Goal: Find specific page/section: Find specific page/section

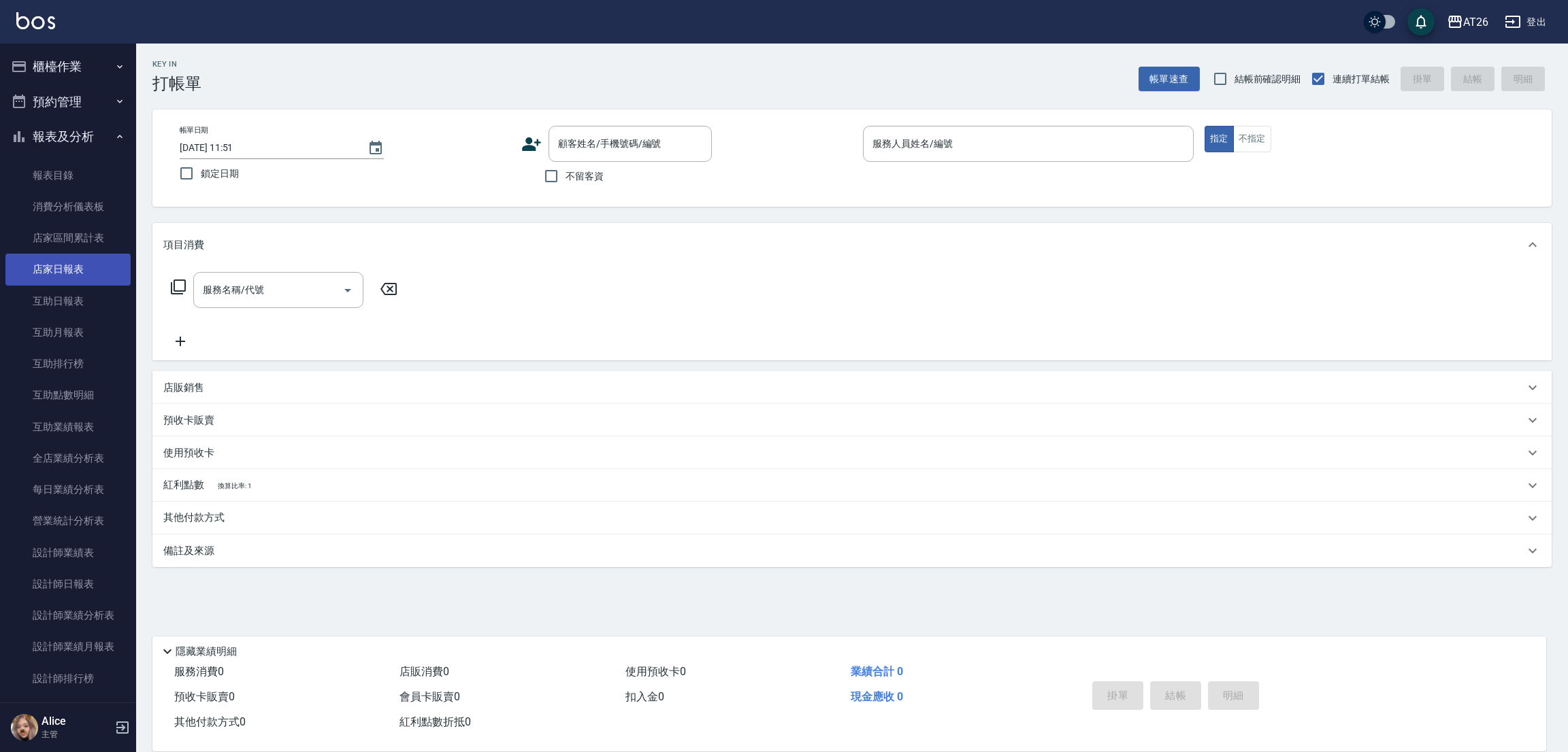
click at [71, 276] on link "店家日報表" at bounding box center [68, 269] width 125 height 32
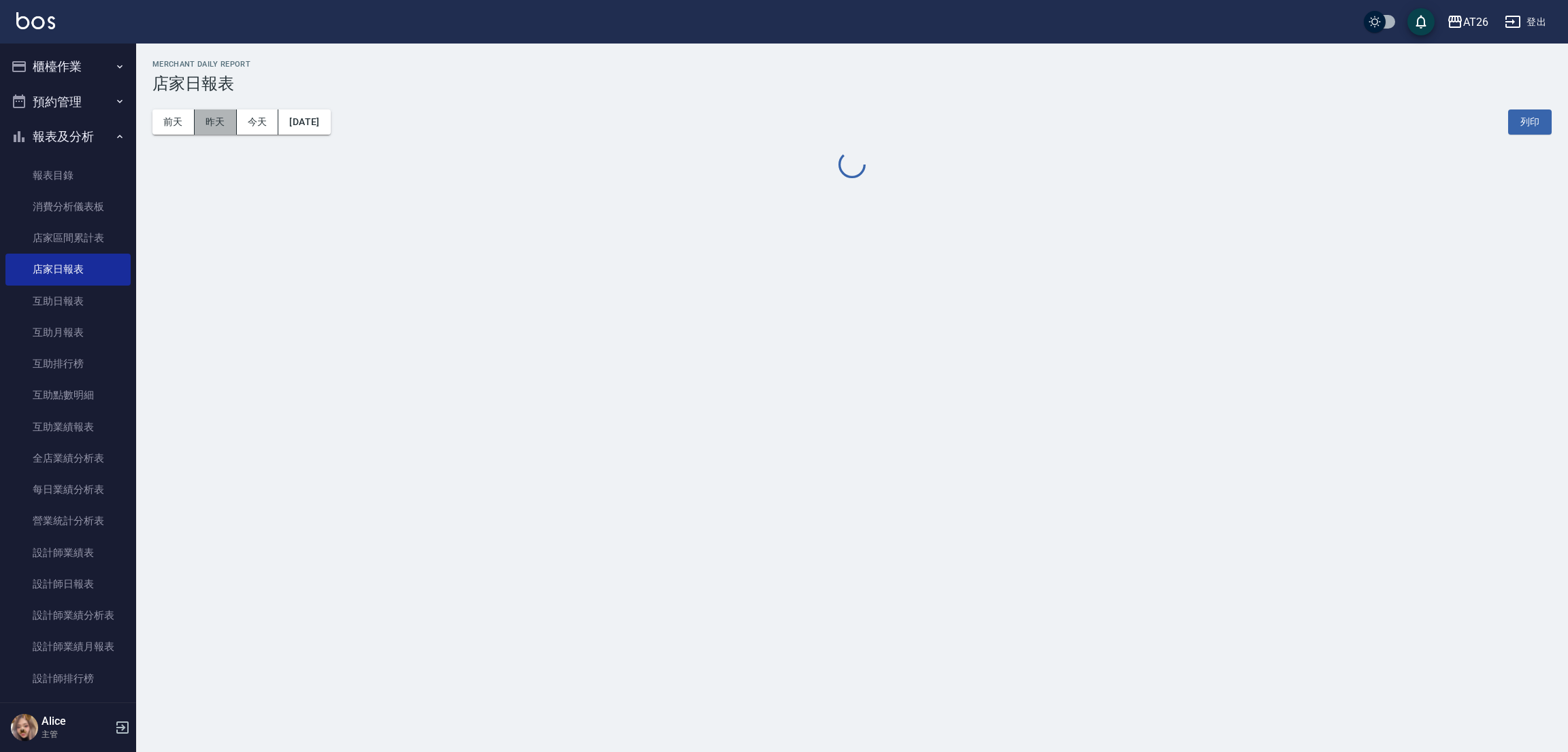
click at [216, 126] on button "昨天" at bounding box center [216, 122] width 42 height 26
click at [285, 123] on button "[DATE]" at bounding box center [304, 122] width 52 height 26
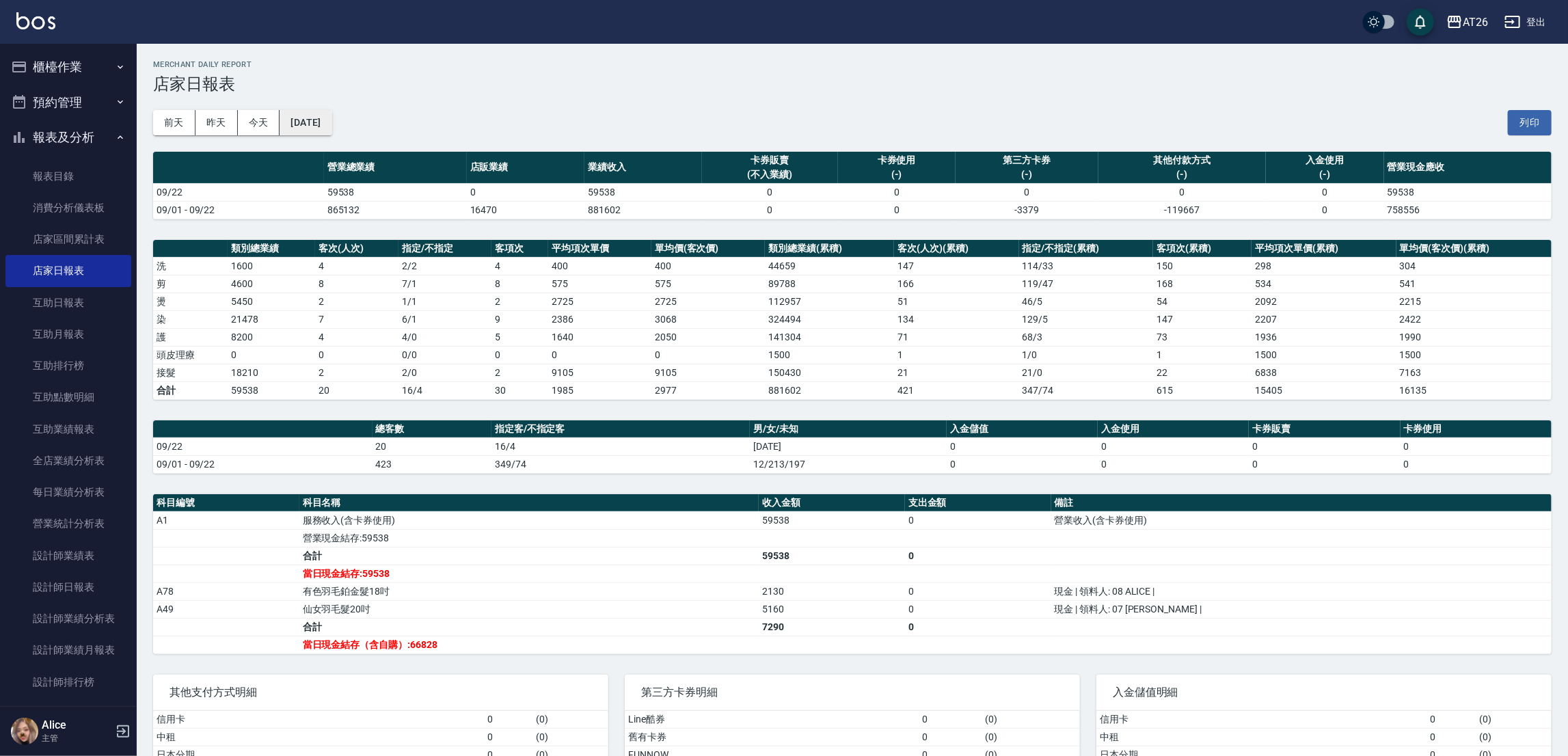
click at [332, 116] on button "[DATE]" at bounding box center [305, 122] width 52 height 26
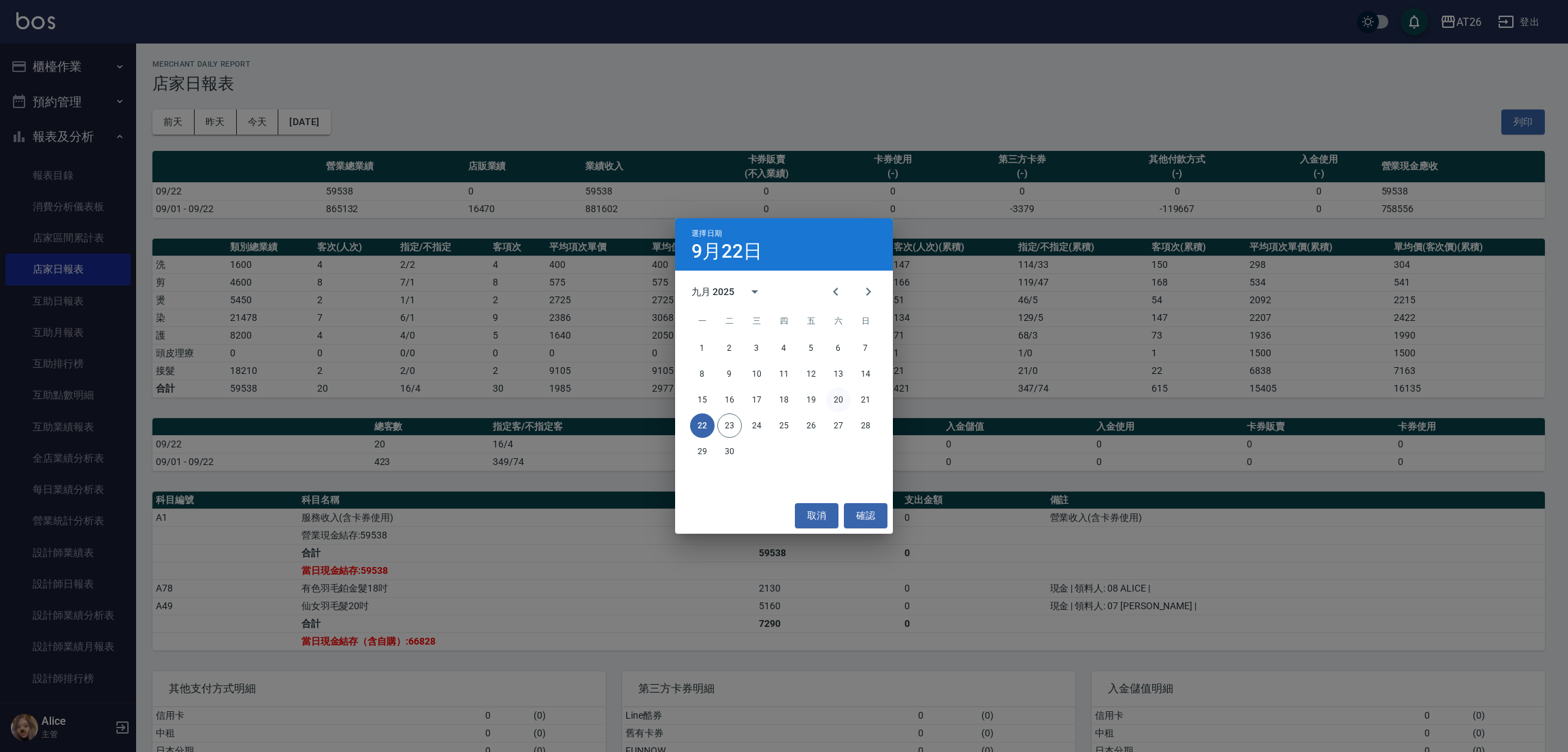
click at [841, 402] on button "20" at bounding box center [839, 400] width 25 height 25
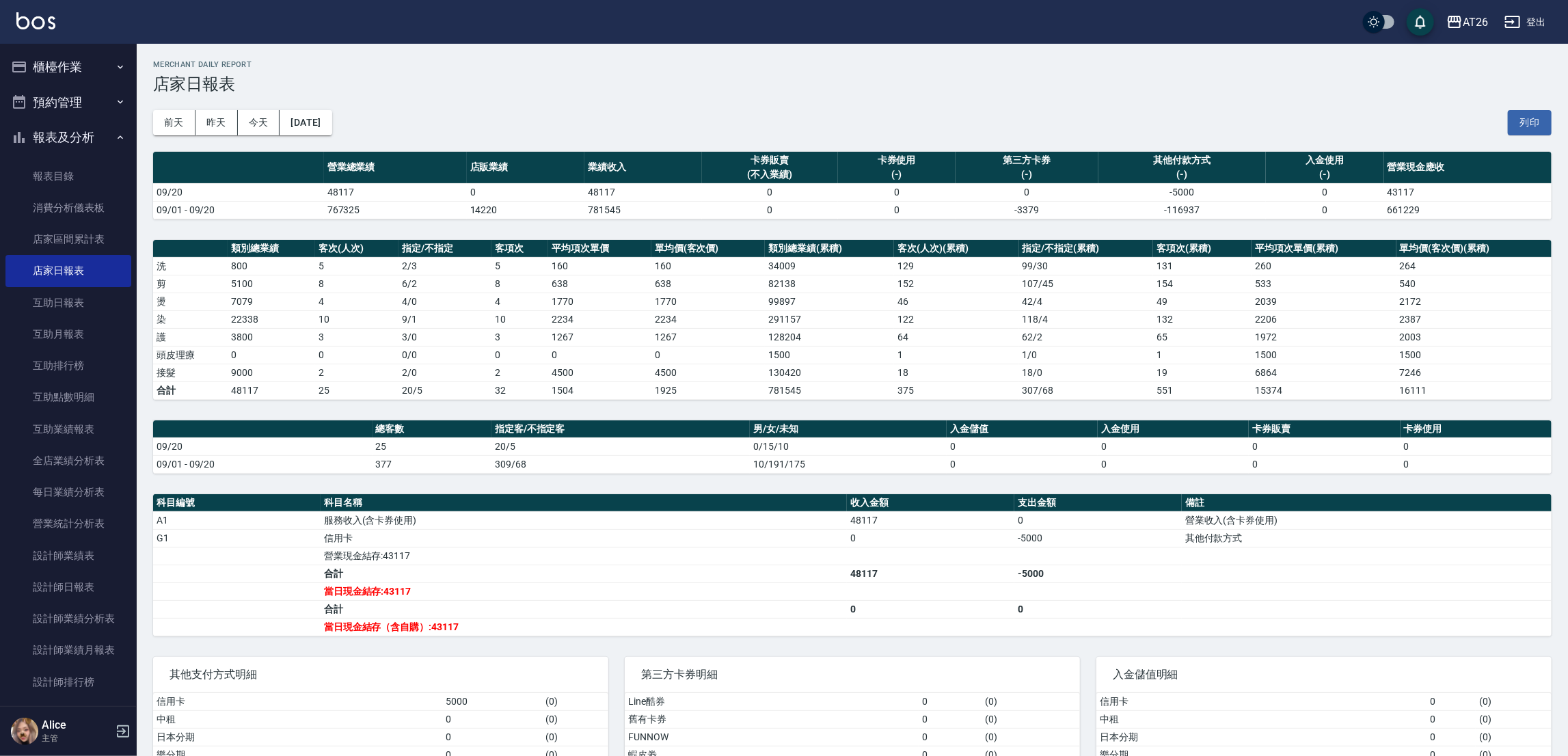
click at [297, 108] on div "[DATE] [DATE] [DATE] [DATE] 列印" at bounding box center [852, 123] width 1398 height 58
click at [315, 122] on button "[DATE]" at bounding box center [305, 122] width 52 height 26
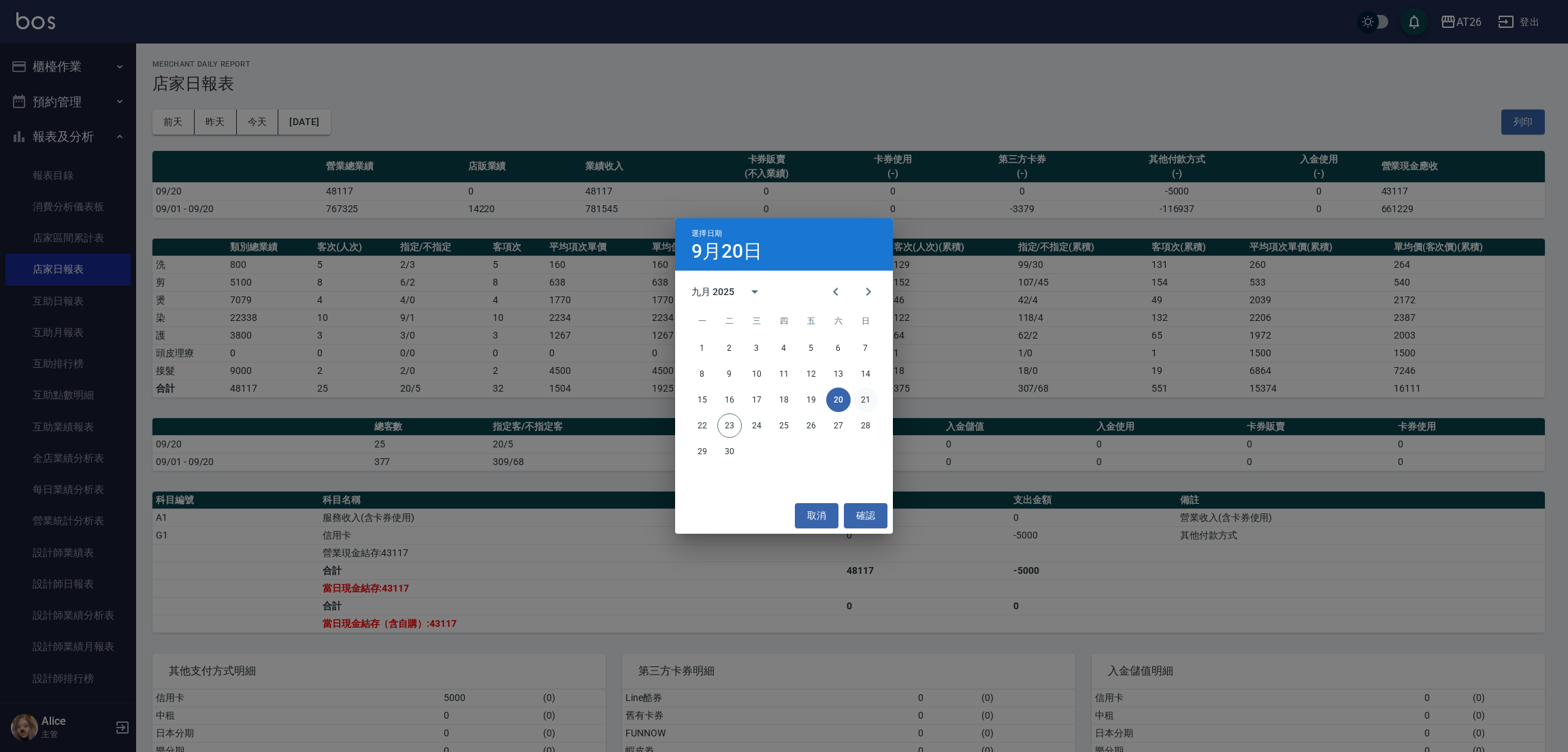
click at [855, 402] on button "21" at bounding box center [866, 400] width 25 height 25
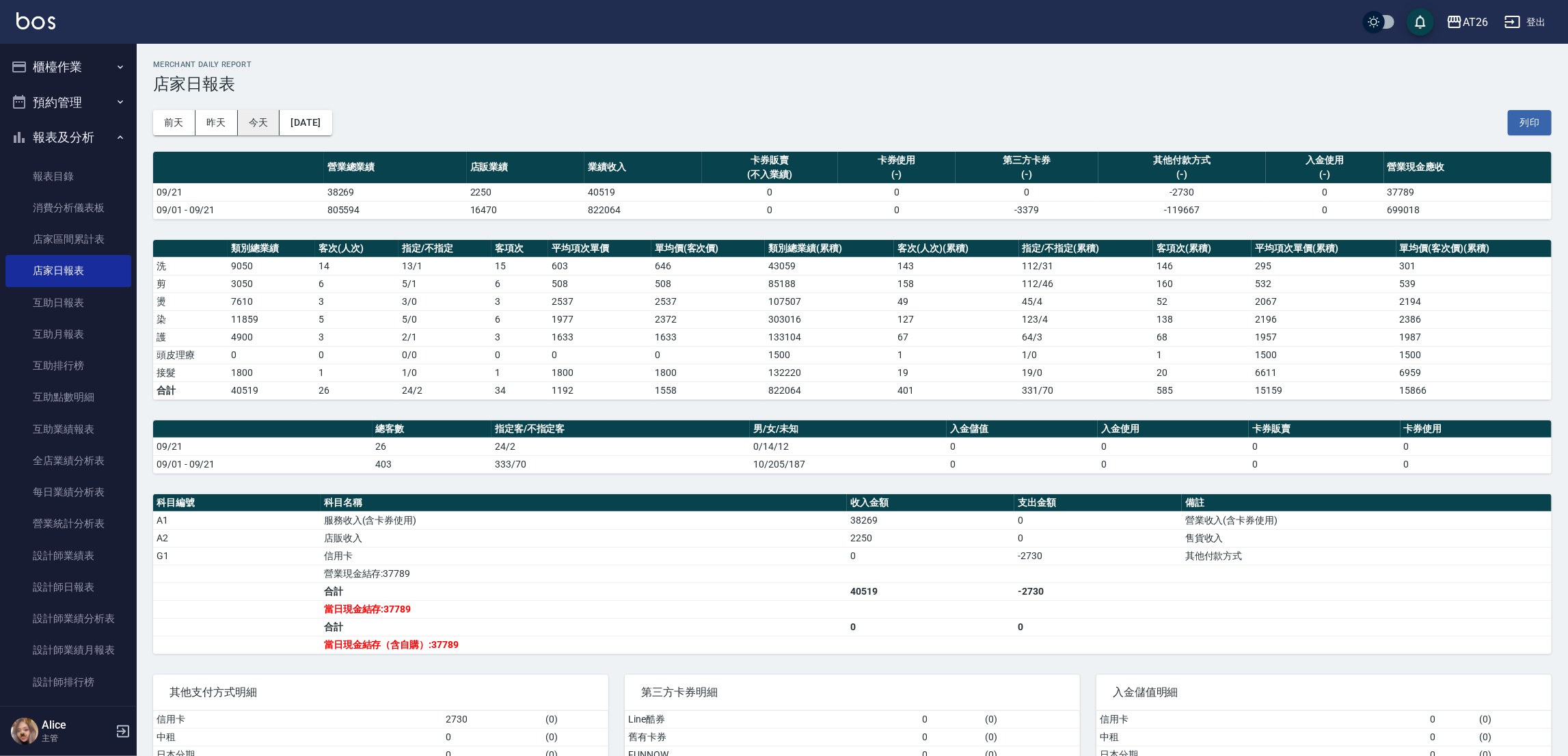
drag, startPoint x: 265, startPoint y: 139, endPoint x: 257, endPoint y: 128, distance: 13.6
click at [265, 139] on div "[DATE] [DATE] [DATE] [DATE] 列印" at bounding box center [852, 123] width 1398 height 58
click at [257, 128] on button "今天" at bounding box center [259, 122] width 42 height 26
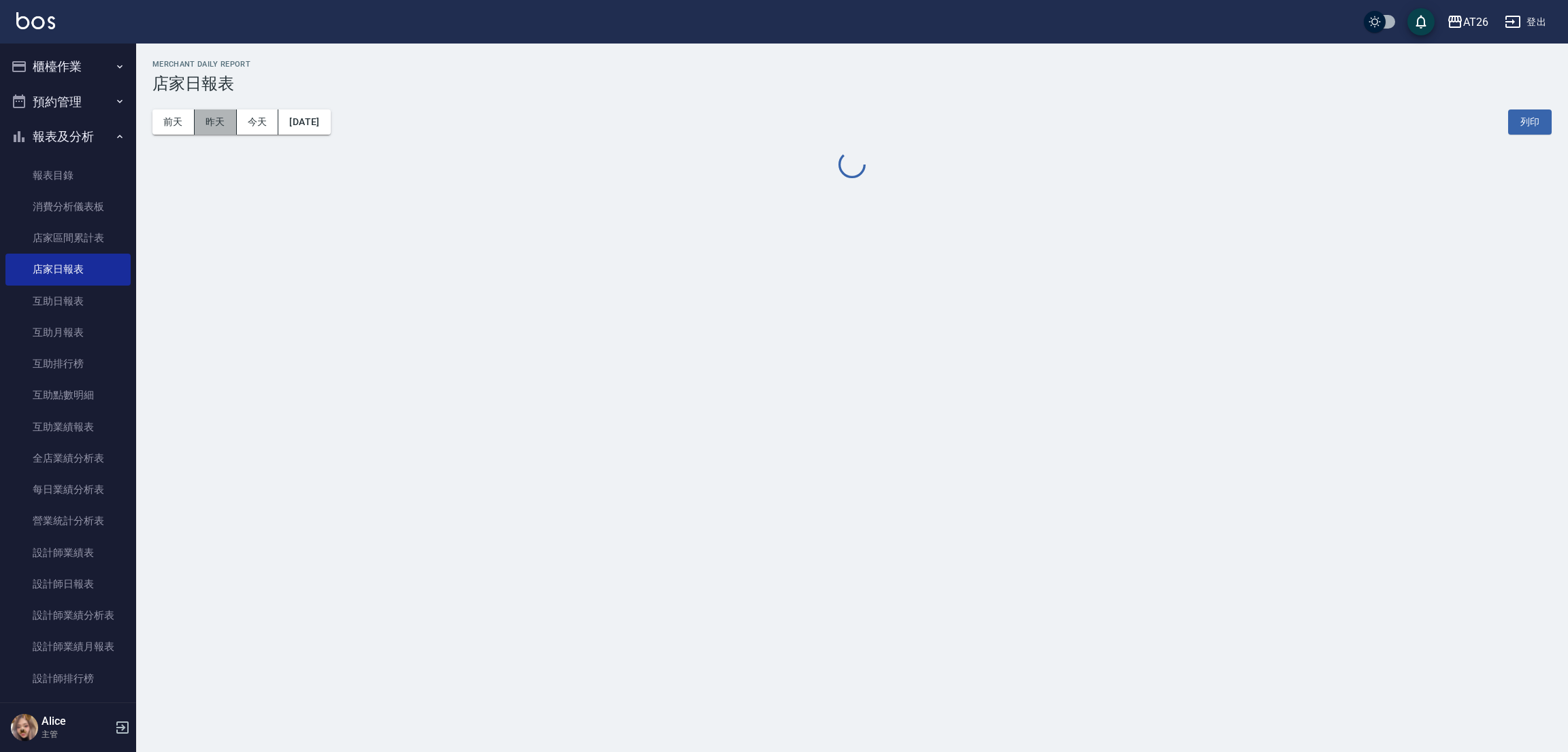
click at [215, 124] on button "昨天" at bounding box center [216, 122] width 42 height 26
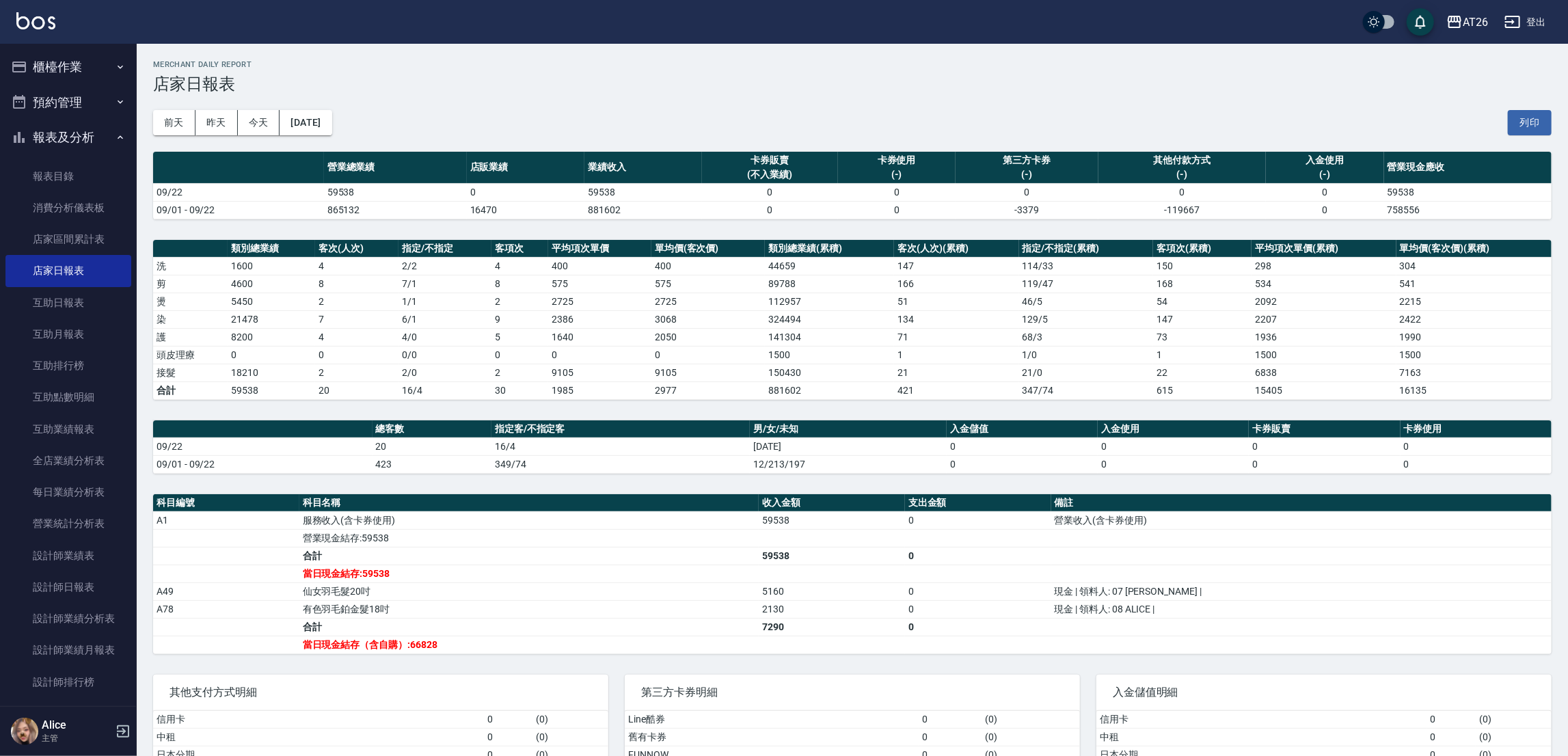
click at [196, 110] on button "昨天" at bounding box center [217, 122] width 42 height 26
